Goal: Task Accomplishment & Management: Use online tool/utility

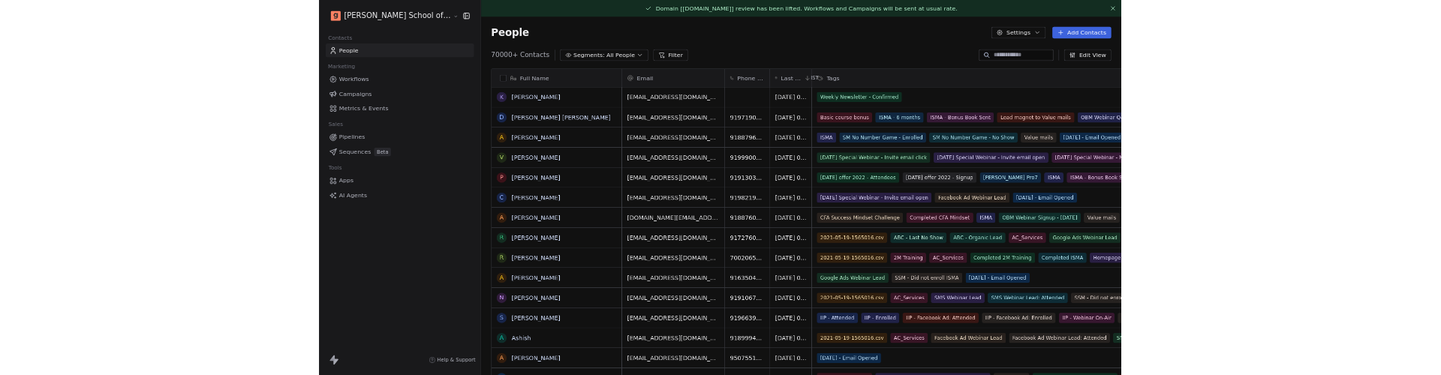
scroll to position [593, 1208]
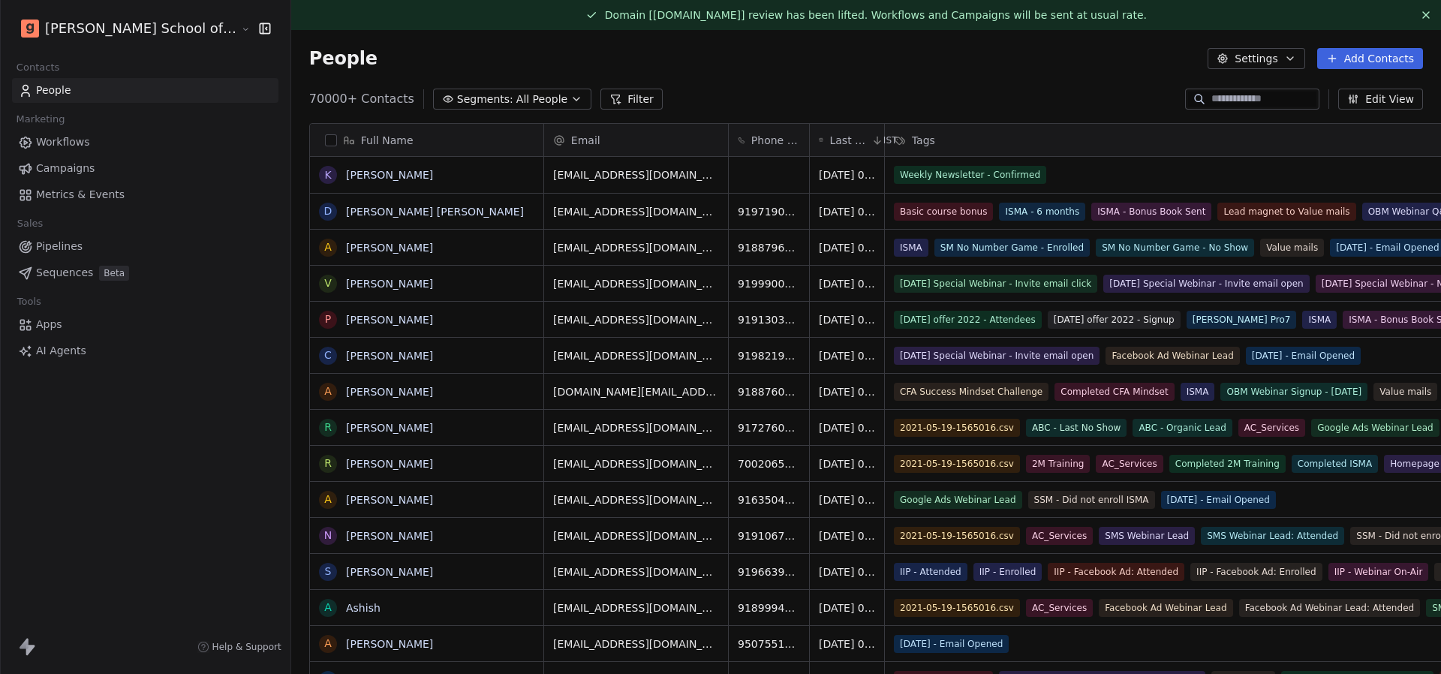
click at [1426, 13] on icon at bounding box center [1426, 15] width 12 height 12
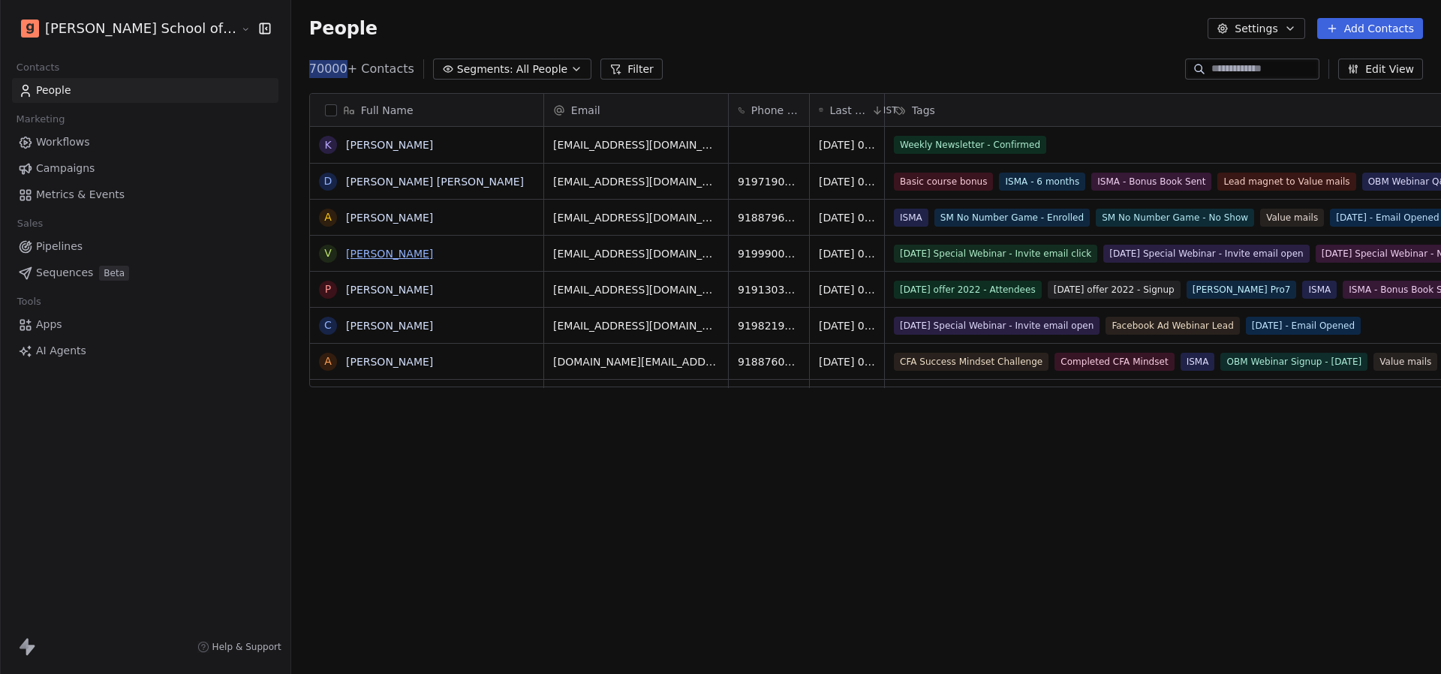
scroll to position [330, 1208]
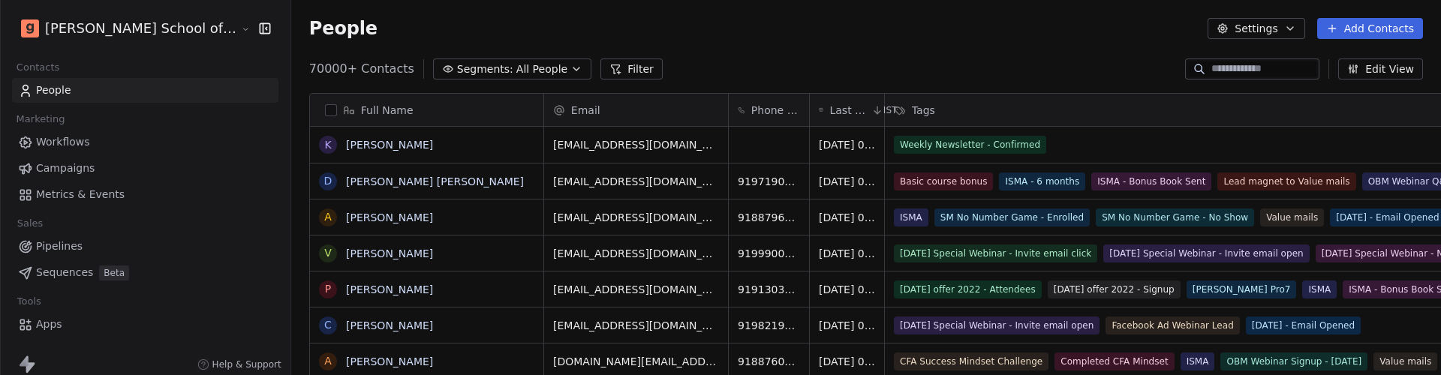
click at [582, 113] on div "Email" at bounding box center [634, 110] width 163 height 15
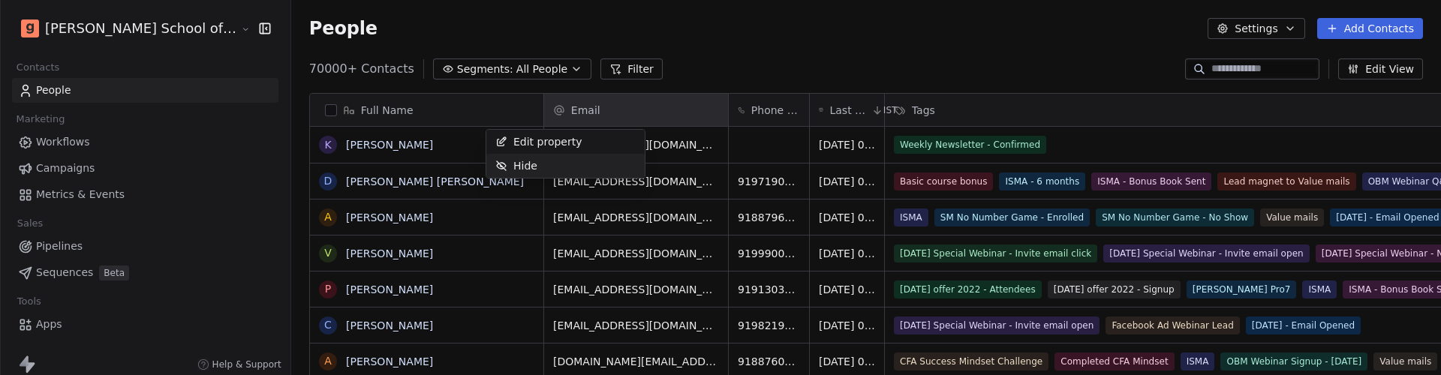
click at [552, 158] on div "Hide" at bounding box center [565, 166] width 158 height 24
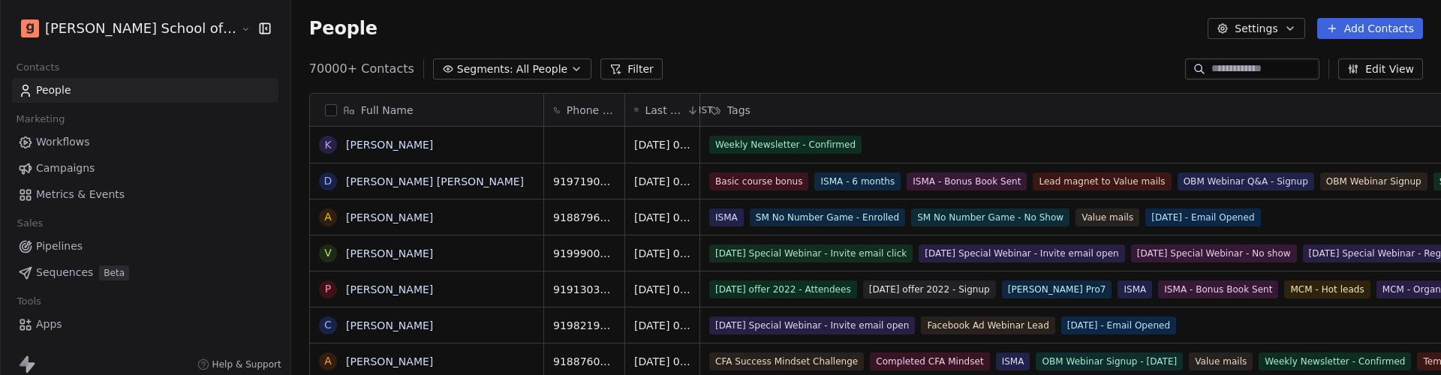
click at [410, 110] on div "Full Name" at bounding box center [425, 110] width 212 height 15
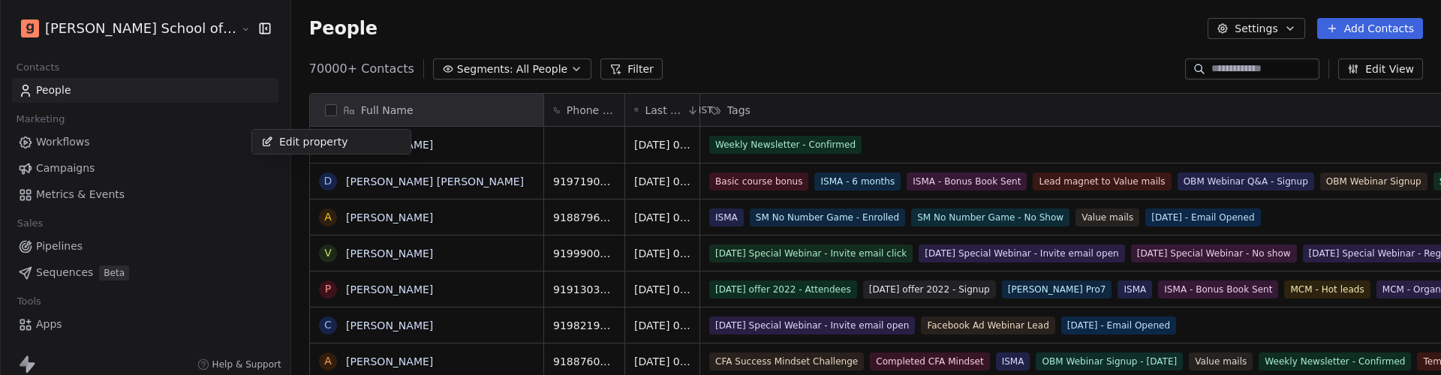
click at [489, 90] on html "[PERSON_NAME] School of Finance LLP Contacts People Marketing Workflows Campaig…" at bounding box center [720, 187] width 1441 height 375
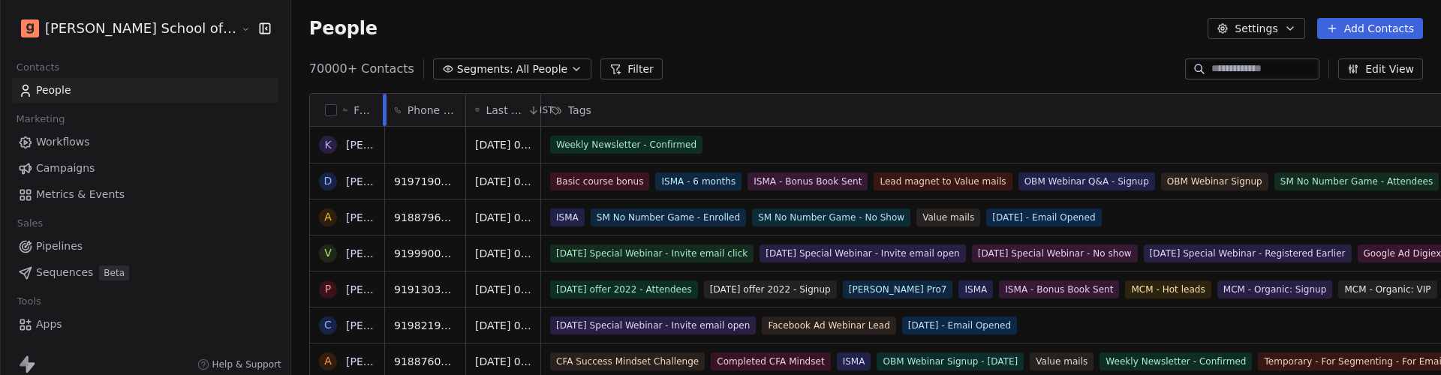
drag, startPoint x: 486, startPoint y: 106, endPoint x: 271, endPoint y: 109, distance: 214.7
click at [310, 109] on div "Full Name" at bounding box center [347, 110] width 75 height 32
click at [865, 89] on html "[PERSON_NAME] School of Finance LLP Contacts People Marketing Workflows Campaig…" at bounding box center [720, 187] width 1441 height 375
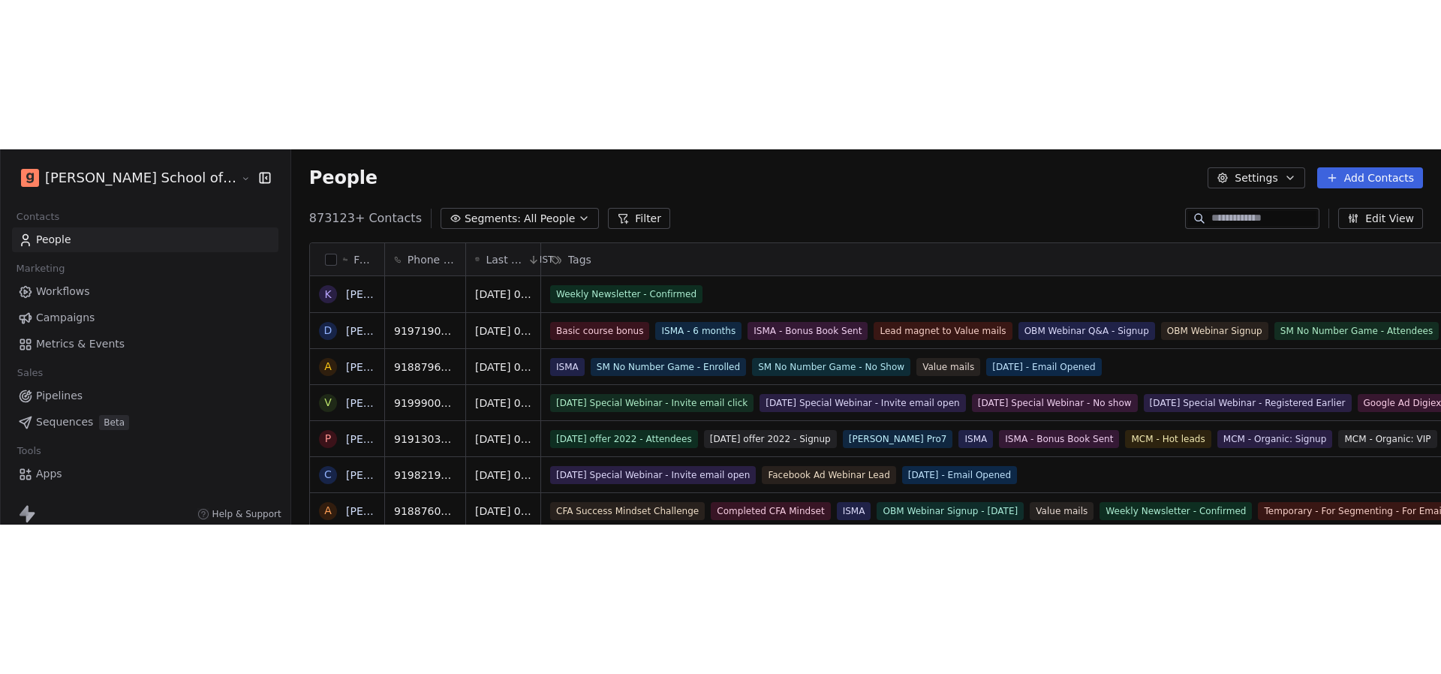
scroll to position [593, 1208]
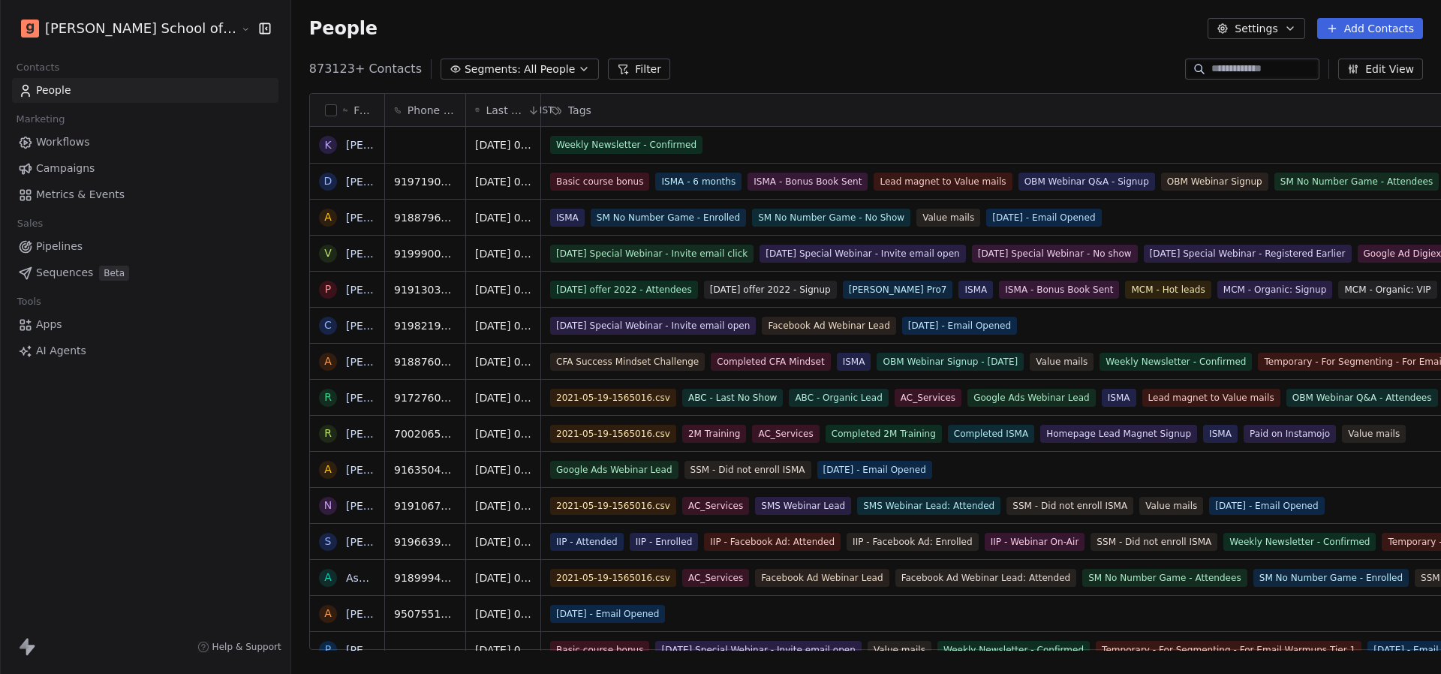
click at [80, 144] on span "Workflows" at bounding box center [63, 142] width 54 height 16
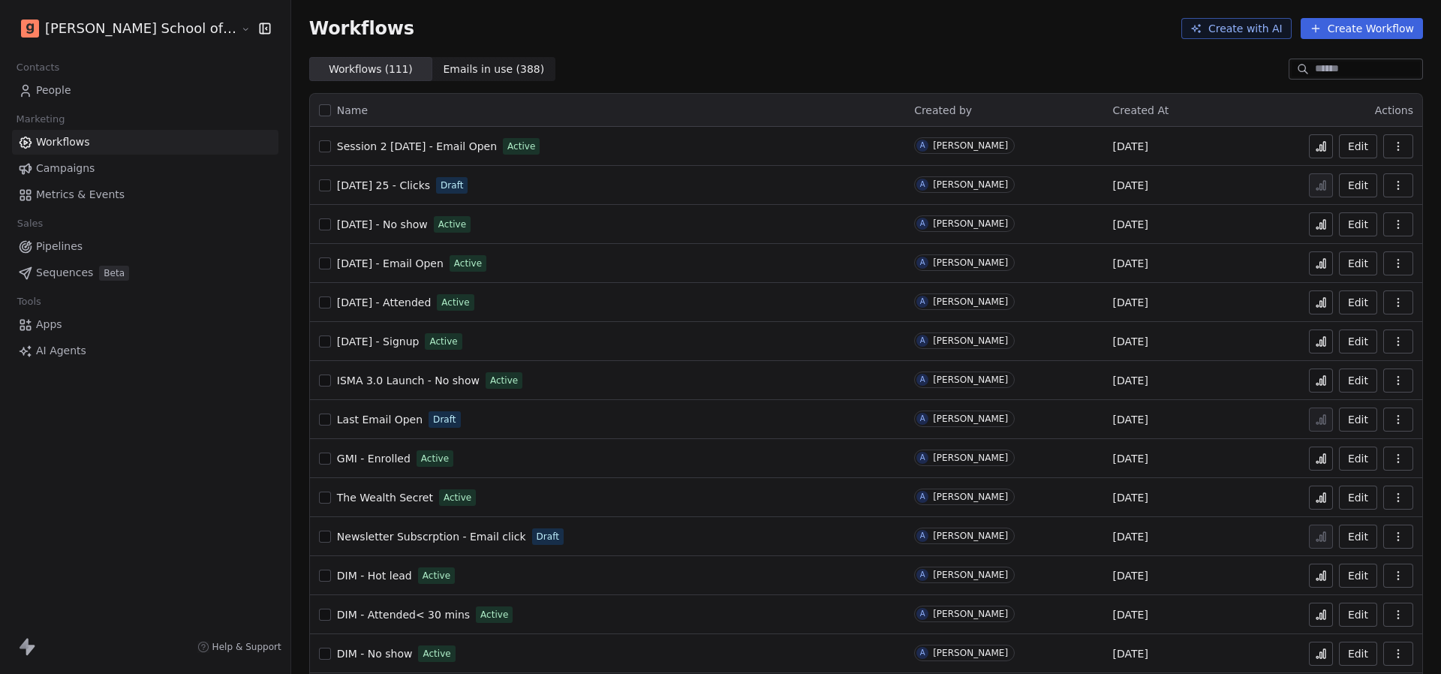
click at [1308, 77] on div at bounding box center [1356, 69] width 134 height 21
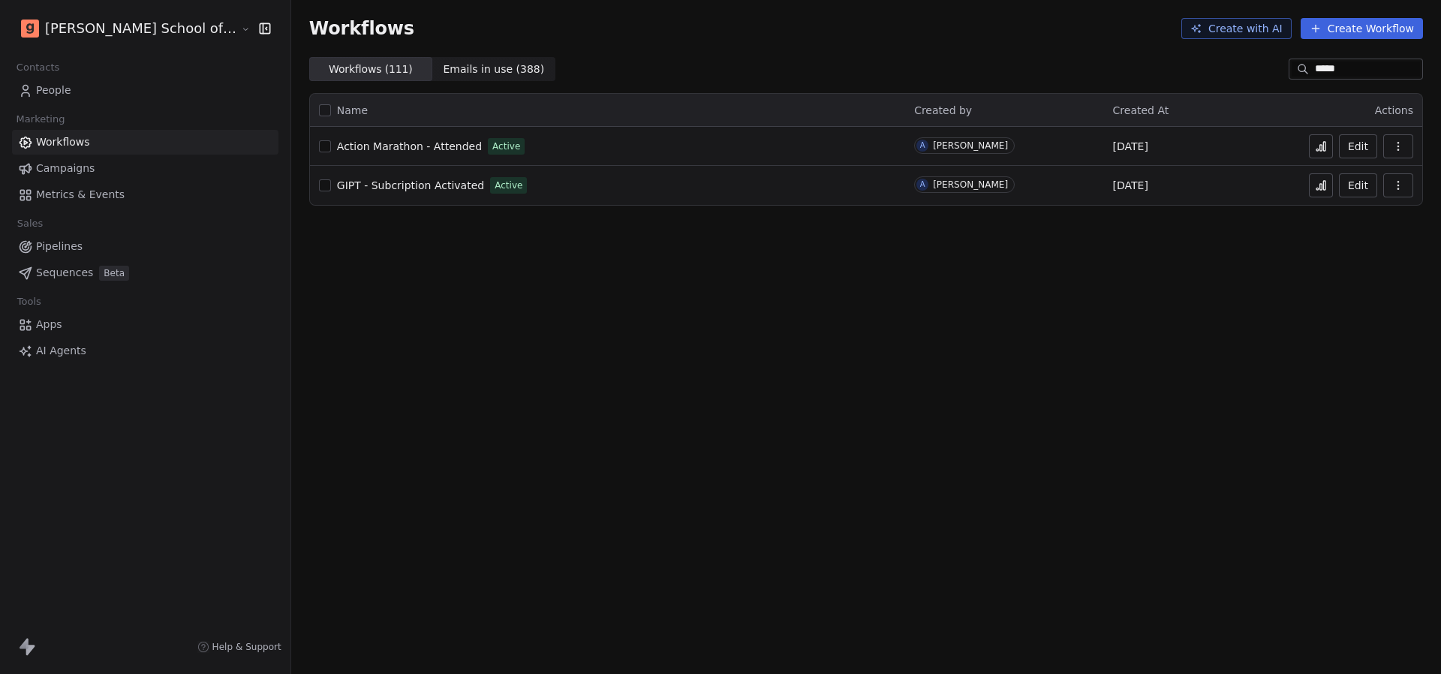
type input "******"
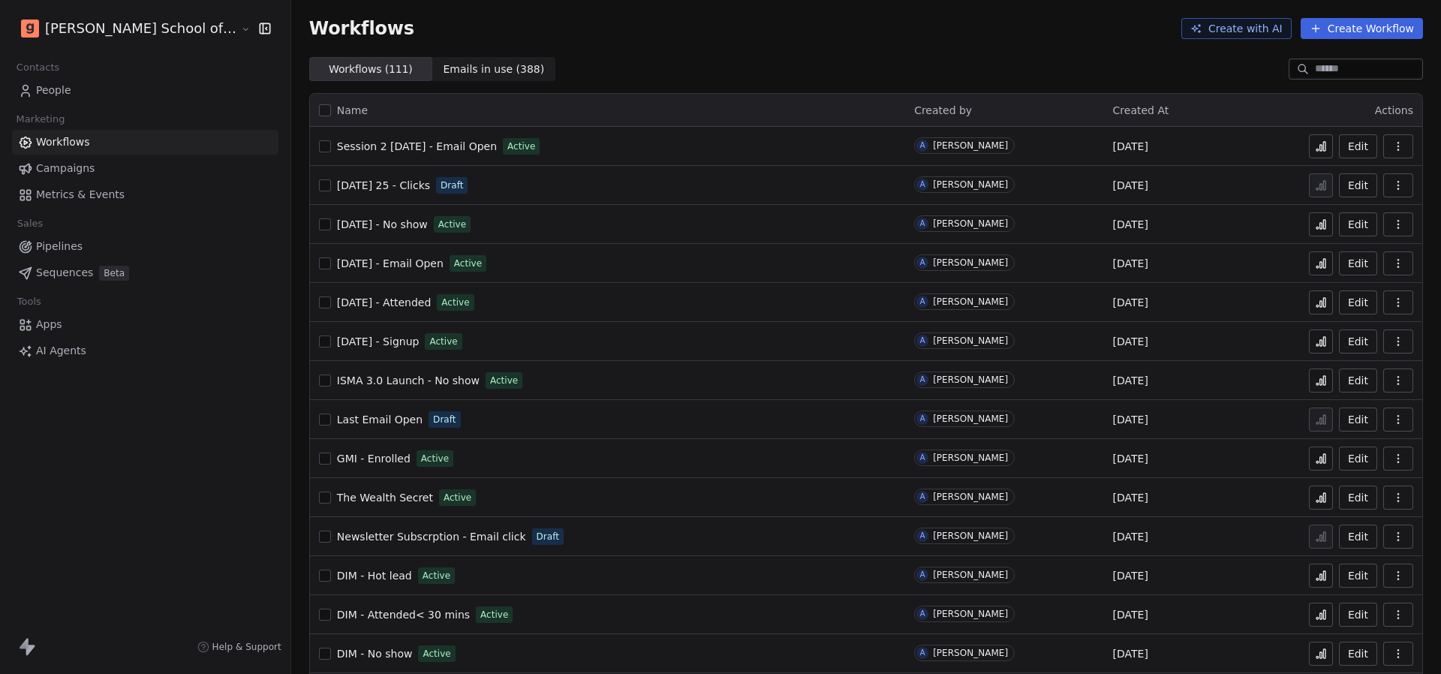
click at [991, 51] on div "Workflows Create with AI Create Workflow" at bounding box center [866, 28] width 1150 height 57
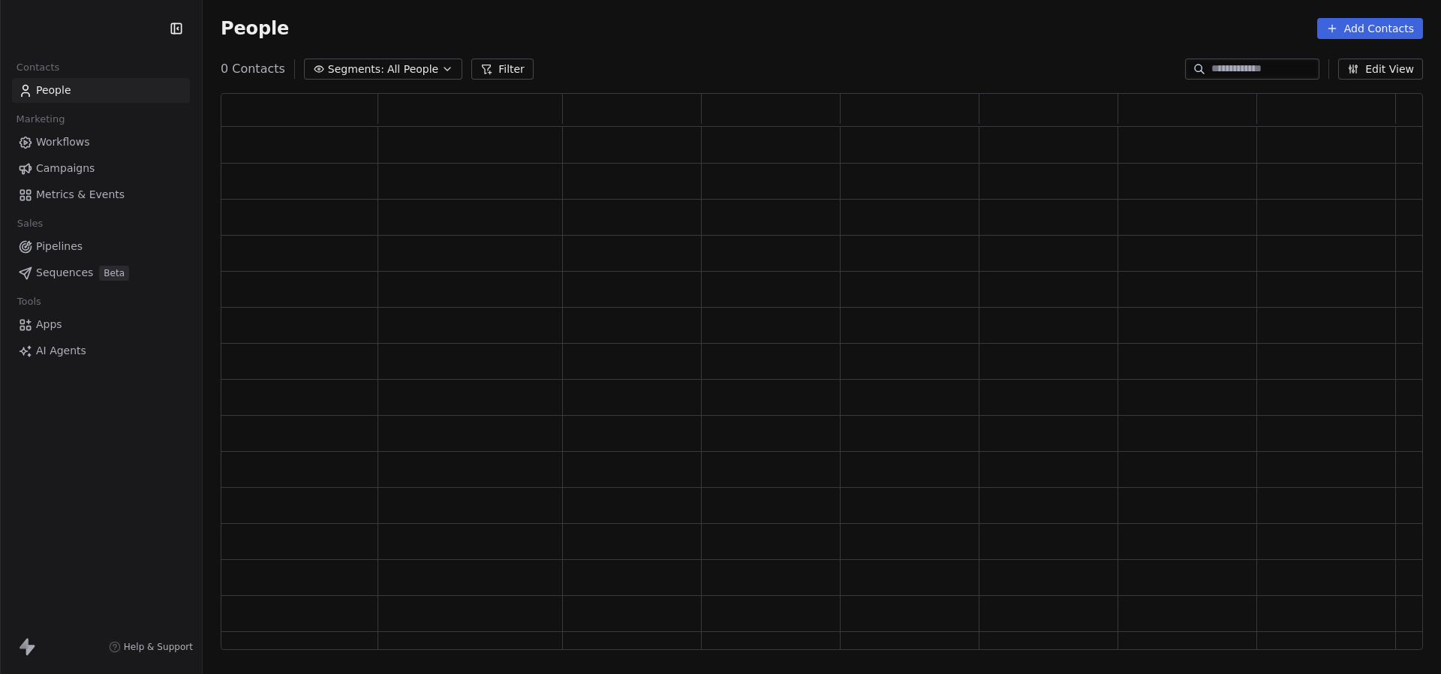
scroll to position [557, 1202]
